Goal: Task Accomplishment & Management: Use online tool/utility

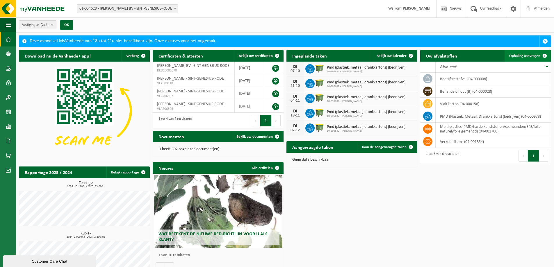
click at [533, 56] on span "Ophaling aanvragen" at bounding box center [524, 56] width 31 height 4
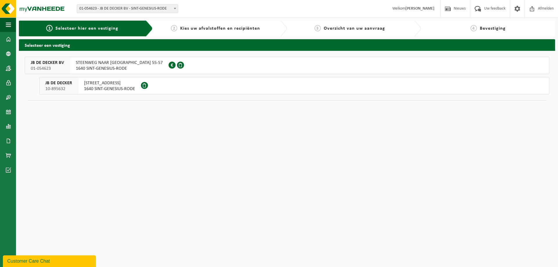
click at [126, 87] on span "1640 SINT-GENESIUS-RODE" at bounding box center [109, 89] width 51 height 6
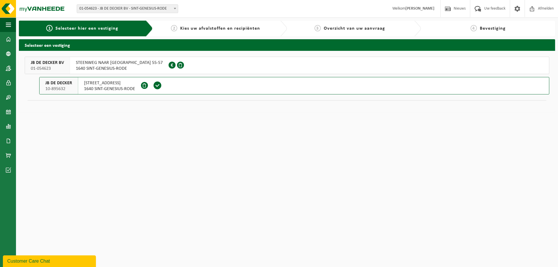
click at [126, 86] on span "HALLESESTEENWEG 53" at bounding box center [109, 83] width 51 height 6
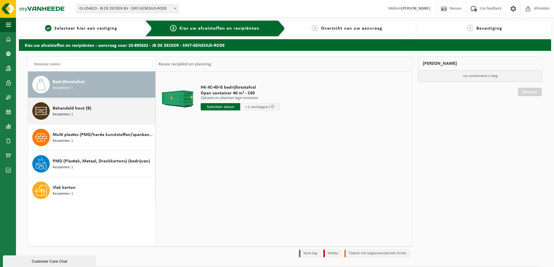
click at [56, 110] on span "Behandeld hout (B)" at bounding box center [72, 108] width 39 height 7
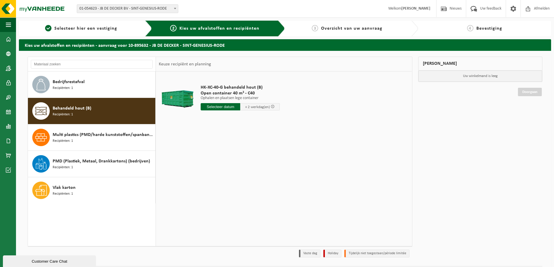
click at [218, 106] on input "text" at bounding box center [221, 106] width 40 height 7
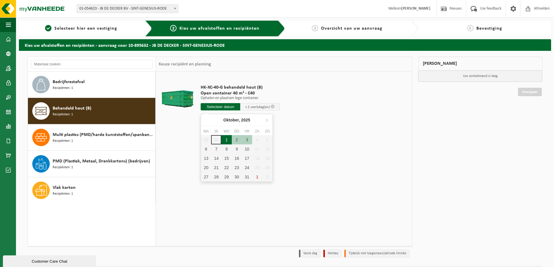
click at [227, 140] on div "1" at bounding box center [226, 139] width 10 height 9
type input "Van [DATE]"
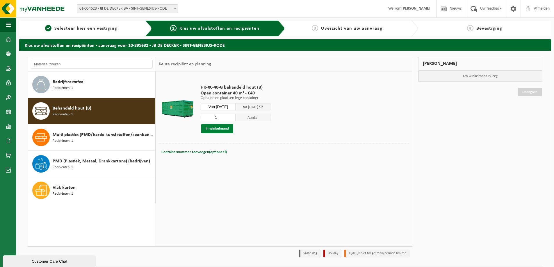
click at [227, 129] on button "In winkelmand" at bounding box center [217, 128] width 32 height 9
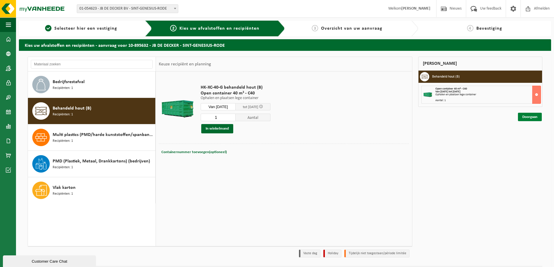
click at [530, 117] on link "Doorgaan" at bounding box center [530, 117] width 24 height 8
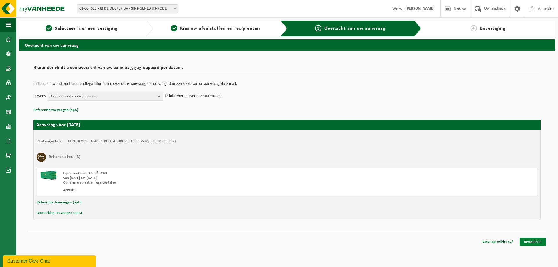
click at [527, 241] on link "Bevestigen" at bounding box center [533, 242] width 26 height 8
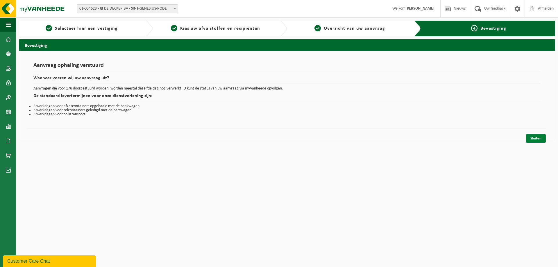
click at [533, 138] on link "Sluiten" at bounding box center [536, 138] width 20 height 8
